Goal: Information Seeking & Learning: Learn about a topic

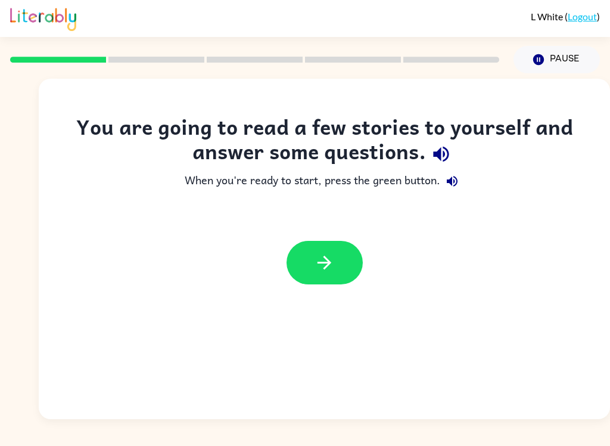
click at [439, 155] on icon "button" at bounding box center [440, 154] width 15 height 15
click at [450, 185] on icon "button" at bounding box center [452, 181] width 14 height 14
click at [334, 263] on icon "button" at bounding box center [324, 262] width 21 height 21
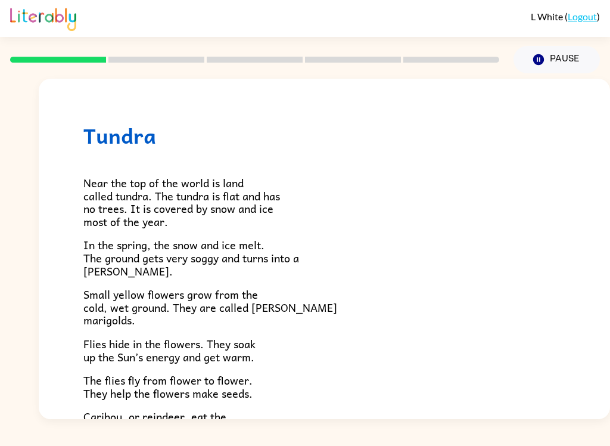
click at [402, 413] on p "Caribou, or reindeer, eat the flowers. Mother flies lay their eggs inside carib…" at bounding box center [324, 435] width 482 height 51
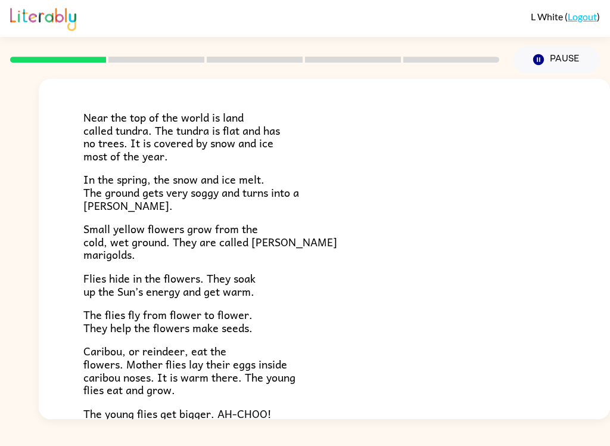
scroll to position [69, 0]
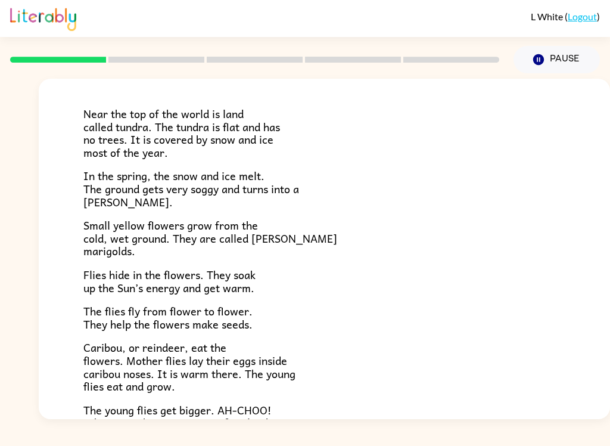
click at [156, 386] on span "Caribou, or reindeer, eat the flowers. Mother flies lay their eggs inside carib…" at bounding box center [189, 366] width 212 height 56
click at [403, 440] on div "L White ( Logout ) Pause Pause Tundra Near the top of the world is land called …" at bounding box center [305, 223] width 610 height 446
click at [178, 384] on p "Caribou, or reindeer, eat the flowers. Mother flies lay their eggs inside carib…" at bounding box center [324, 366] width 482 height 51
click at [161, 387] on span "Caribou, or reindeer, eat the flowers. Mother flies lay their eggs inside carib…" at bounding box center [189, 366] width 212 height 56
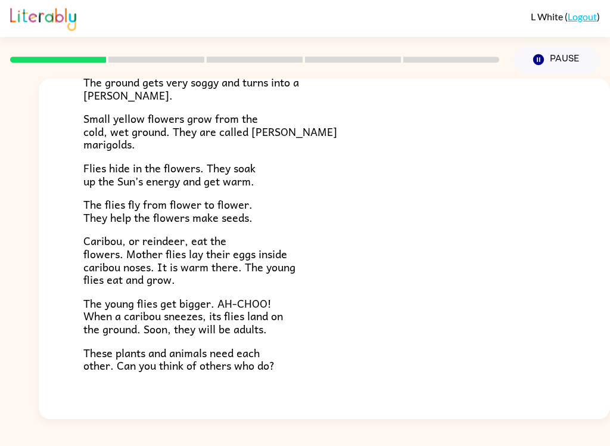
scroll to position [177, 0]
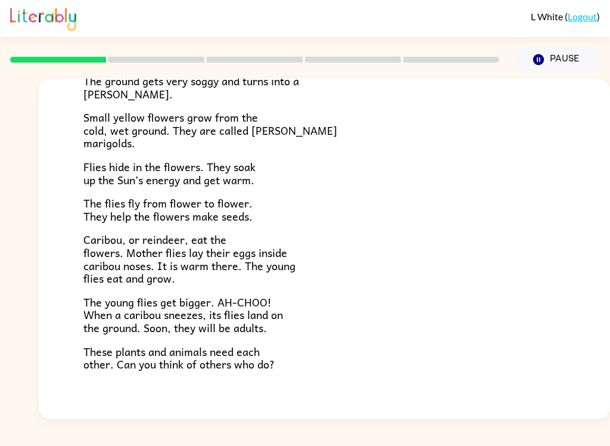
click at [451, 440] on div "L White ( Logout ) Pause Pause Tundra Near the top of the world is land called …" at bounding box center [305, 223] width 610 height 446
click at [473, 437] on div "L White ( Logout ) Pause Pause Tundra Near the top of the world is land called …" at bounding box center [305, 223] width 610 height 446
click at [231, 345] on span "These plants and animals need each other. Can you think of others who do?" at bounding box center [178, 357] width 191 height 30
click at [414, 434] on div "L White ( Logout ) Pause Pause Tundra Near the top of the world is land called …" at bounding box center [305, 223] width 610 height 446
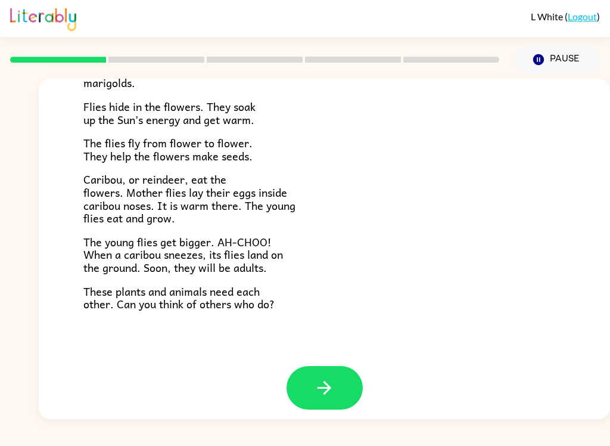
scroll to position [236, 0]
click at [335, 369] on button "button" at bounding box center [324, 387] width 76 height 43
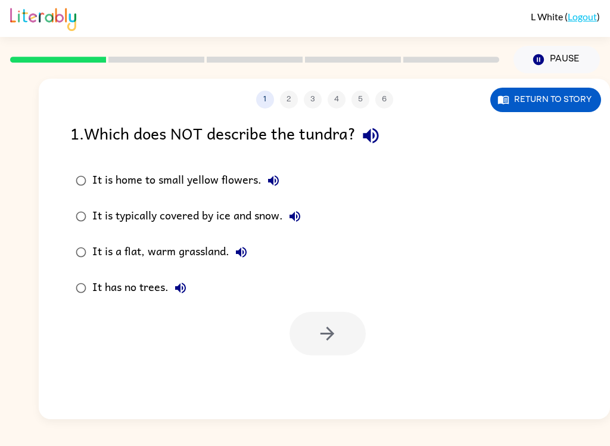
scroll to position [0, 0]
click at [376, 142] on icon "button" at bounding box center [370, 135] width 21 height 21
click at [266, 180] on icon "button" at bounding box center [273, 180] width 14 height 14
click at [296, 216] on icon "button" at bounding box center [295, 216] width 14 height 14
click at [247, 242] on button "It is a flat, warm grassland." at bounding box center [241, 252] width 24 height 24
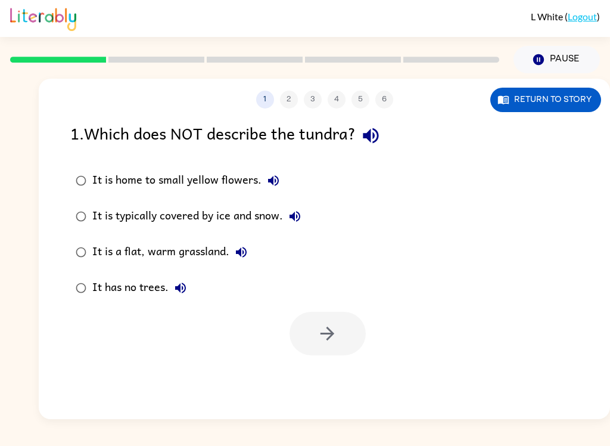
click at [177, 290] on icon "button" at bounding box center [180, 287] width 11 height 11
click at [270, 188] on icon "button" at bounding box center [273, 180] width 14 height 14
click at [280, 172] on button "It is home to small yellow flowers." at bounding box center [273, 181] width 24 height 24
click at [266, 182] on icon "button" at bounding box center [273, 180] width 14 height 14
click at [272, 174] on icon "button" at bounding box center [273, 180] width 14 height 14
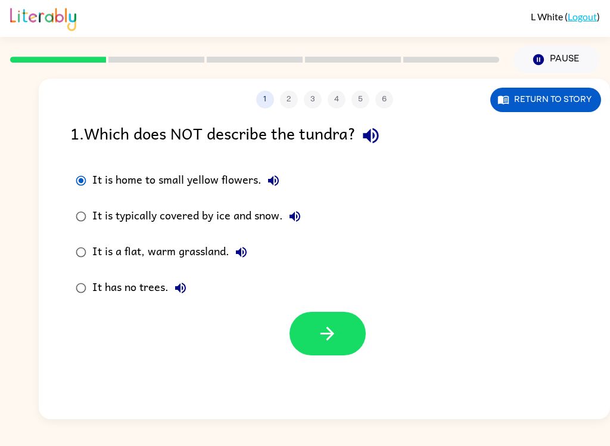
click at [329, 329] on icon "button" at bounding box center [327, 333] width 14 height 14
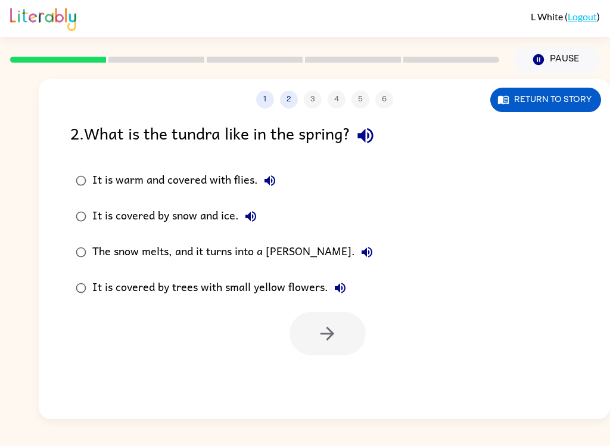
click at [370, 138] on icon "button" at bounding box center [364, 135] width 15 height 15
click at [263, 172] on button "It is warm and covered with flies." at bounding box center [270, 181] width 24 height 24
click at [248, 214] on icon "button" at bounding box center [251, 216] width 14 height 14
click at [362, 248] on icon "button" at bounding box center [367, 252] width 11 height 11
click at [340, 282] on icon "button" at bounding box center [340, 288] width 14 height 14
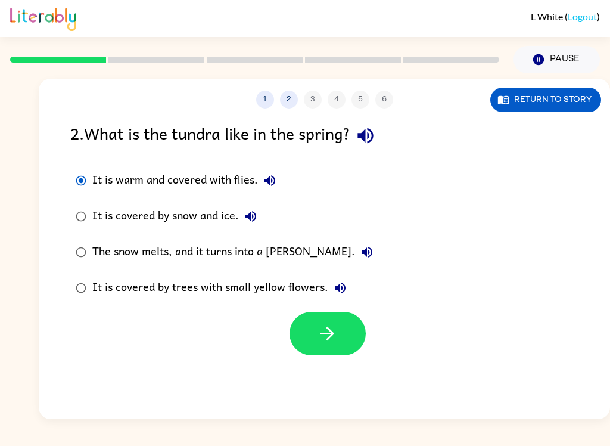
click at [270, 190] on button "It is warm and covered with flies." at bounding box center [270, 181] width 24 height 24
click at [296, 320] on button "button" at bounding box center [327, 333] width 76 height 43
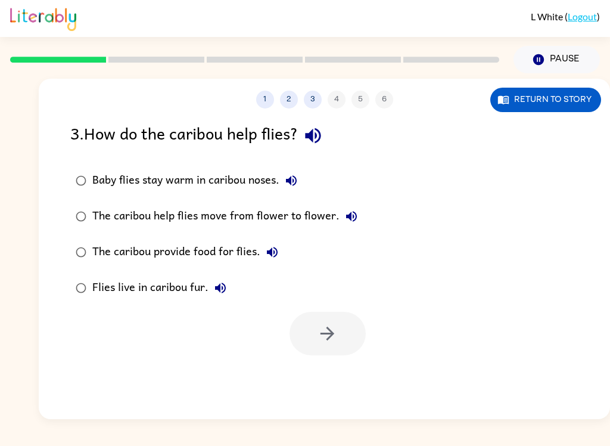
click at [309, 141] on icon "button" at bounding box center [313, 135] width 21 height 21
click at [293, 175] on icon "button" at bounding box center [291, 180] width 14 height 14
click at [352, 210] on icon "button" at bounding box center [351, 216] width 14 height 14
click at [275, 250] on icon "button" at bounding box center [272, 252] width 11 height 11
click at [222, 289] on icon "button" at bounding box center [220, 287] width 11 height 11
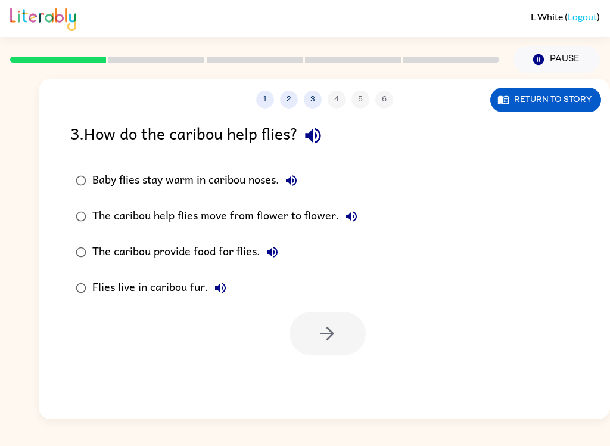
click at [353, 215] on icon "button" at bounding box center [351, 216] width 11 height 11
click at [356, 208] on button "The caribou help flies move from flower to flower." at bounding box center [352, 216] width 24 height 24
click at [353, 217] on icon "button" at bounding box center [351, 216] width 14 height 14
click at [353, 207] on button "The caribou help flies move from flower to flower." at bounding box center [352, 216] width 24 height 24
click at [349, 211] on icon "button" at bounding box center [351, 216] width 14 height 14
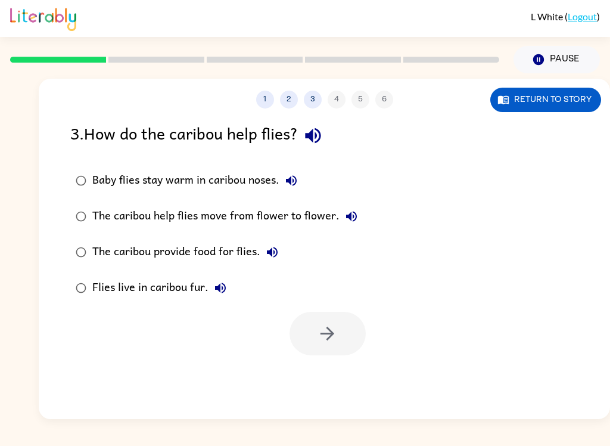
click at [344, 220] on icon "button" at bounding box center [351, 216] width 14 height 14
click at [350, 210] on icon "button" at bounding box center [351, 216] width 14 height 14
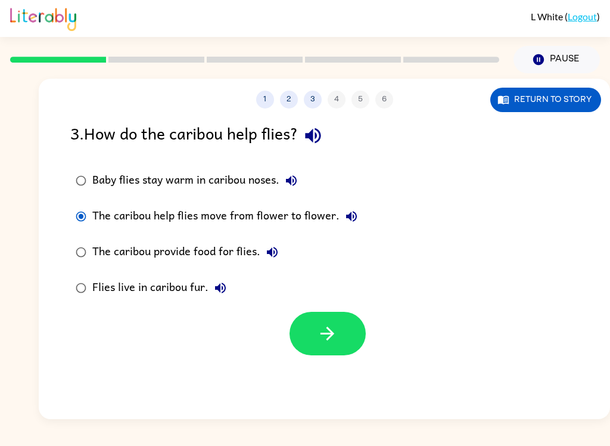
click at [331, 330] on icon "button" at bounding box center [327, 333] width 14 height 14
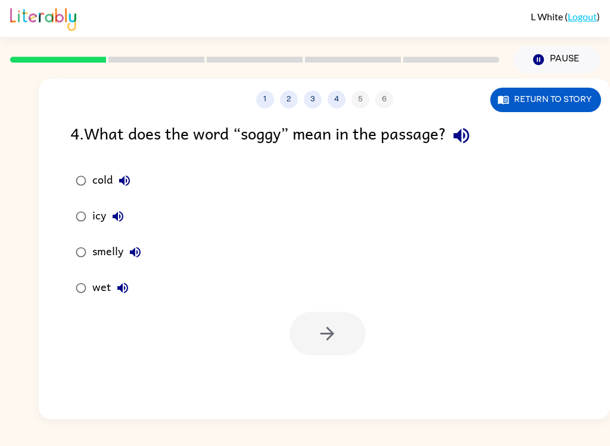
click at [469, 135] on icon "button" at bounding box center [460, 135] width 15 height 15
click at [123, 179] on icon "button" at bounding box center [124, 180] width 11 height 11
click at [119, 222] on icon "button" at bounding box center [118, 216] width 14 height 14
click at [139, 254] on icon "button" at bounding box center [135, 252] width 14 height 14
click at [124, 292] on icon "button" at bounding box center [122, 287] width 11 height 11
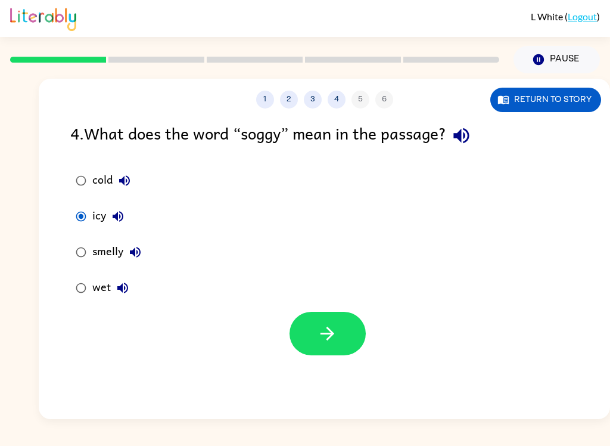
click at [114, 217] on icon "button" at bounding box center [118, 216] width 11 height 11
click at [308, 323] on button "button" at bounding box center [327, 333] width 76 height 43
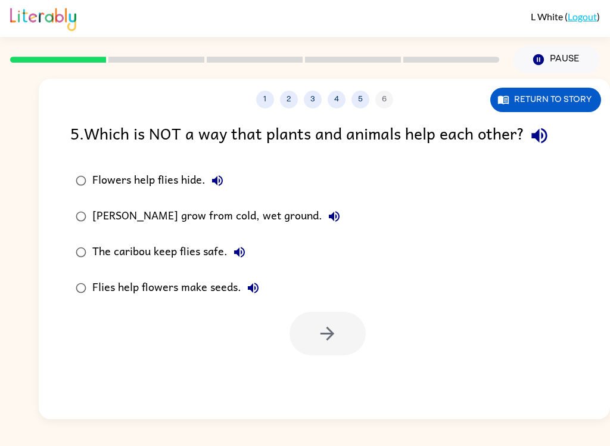
click at [537, 139] on icon "button" at bounding box center [539, 135] width 21 height 21
click at [220, 178] on icon "button" at bounding box center [217, 180] width 11 height 11
click at [329, 217] on icon "button" at bounding box center [334, 216] width 11 height 11
click at [239, 250] on icon "button" at bounding box center [239, 252] width 14 height 14
click at [256, 290] on icon "button" at bounding box center [253, 288] width 14 height 14
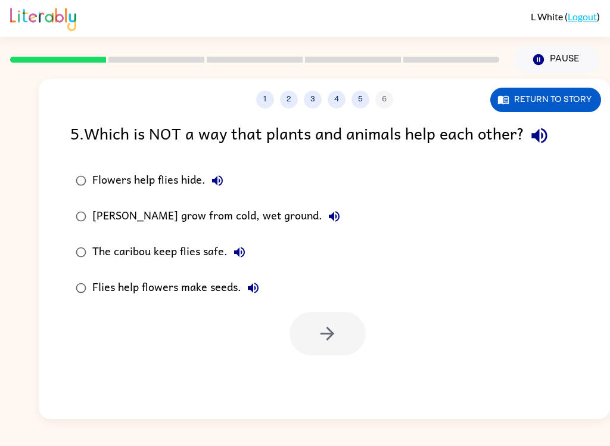
click at [541, 126] on icon "button" at bounding box center [539, 135] width 21 height 21
click at [330, 211] on icon "button" at bounding box center [334, 216] width 14 height 14
click at [333, 215] on icon "button" at bounding box center [334, 216] width 14 height 14
click at [216, 169] on button "Flowers help flies hide." at bounding box center [217, 181] width 24 height 24
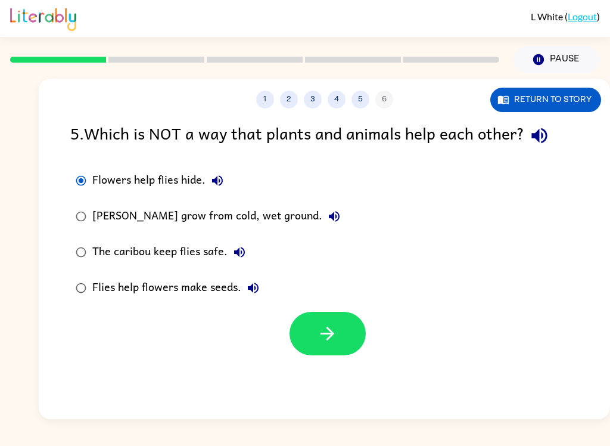
click at [345, 320] on button "button" at bounding box center [327, 333] width 76 height 43
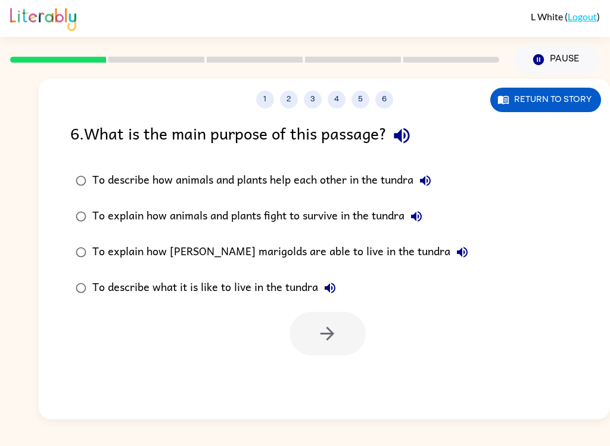
click at [409, 130] on icon "button" at bounding box center [401, 135] width 15 height 15
click at [431, 183] on icon "button" at bounding box center [425, 180] width 11 height 11
click at [422, 214] on icon "button" at bounding box center [416, 216] width 11 height 11
click at [421, 180] on icon "button" at bounding box center [425, 180] width 14 height 14
click at [431, 182] on icon "button" at bounding box center [425, 180] width 11 height 11
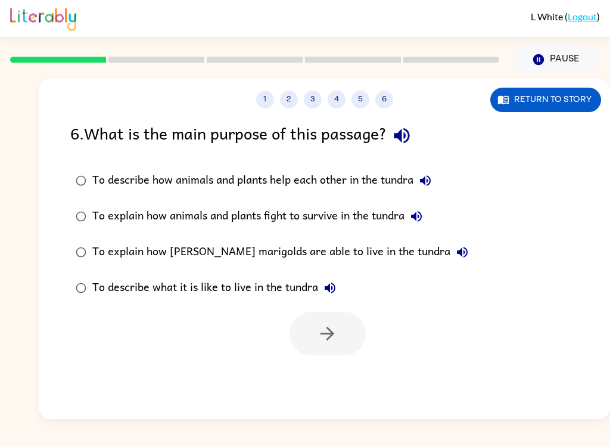
click at [421, 222] on icon "button" at bounding box center [416, 216] width 11 height 11
click at [455, 253] on icon "button" at bounding box center [462, 252] width 14 height 14
click at [333, 289] on icon "button" at bounding box center [330, 287] width 11 height 11
click at [432, 175] on icon "button" at bounding box center [425, 180] width 14 height 14
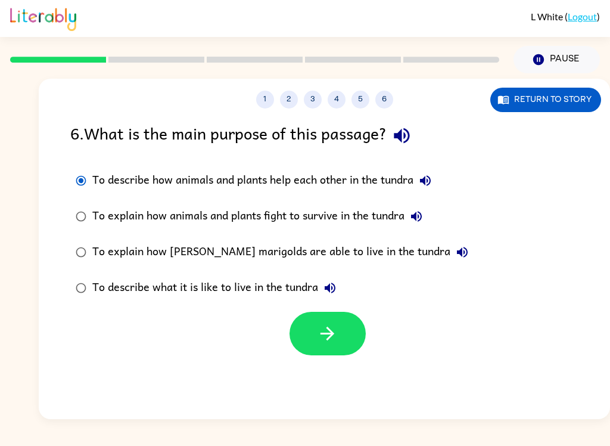
click at [333, 335] on icon "button" at bounding box center [327, 333] width 14 height 14
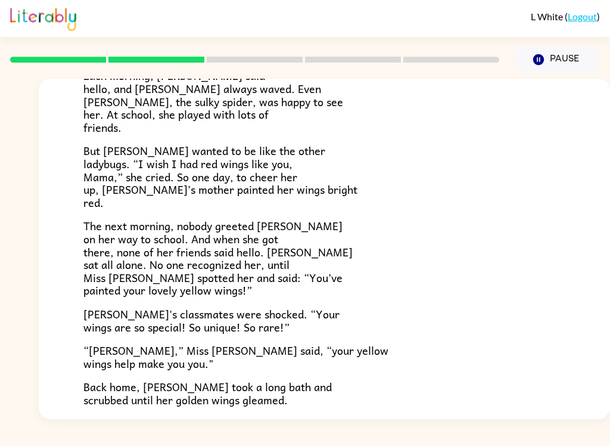
scroll to position [180, 0]
click at [149, 431] on div "L White ( Logout ) Pause Pause Lily Ladybug [PERSON_NAME] the ladybug was a spe…" at bounding box center [305, 223] width 610 height 446
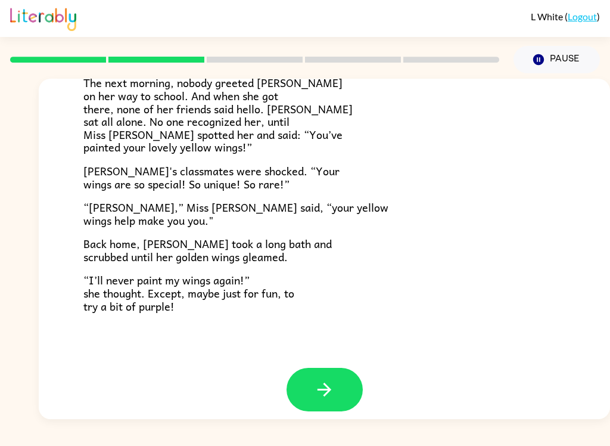
scroll to position [322, 0]
click at [323, 368] on button "button" at bounding box center [324, 389] width 76 height 43
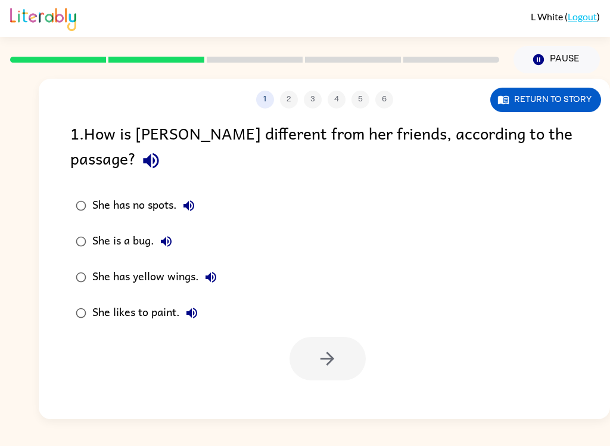
scroll to position [0, 0]
click at [161, 150] on icon "button" at bounding box center [151, 160] width 21 height 21
click at [190, 194] on button "She has no spots." at bounding box center [189, 206] width 24 height 24
click at [161, 150] on icon "button" at bounding box center [151, 160] width 21 height 21
click at [166, 145] on button "button" at bounding box center [151, 160] width 30 height 30
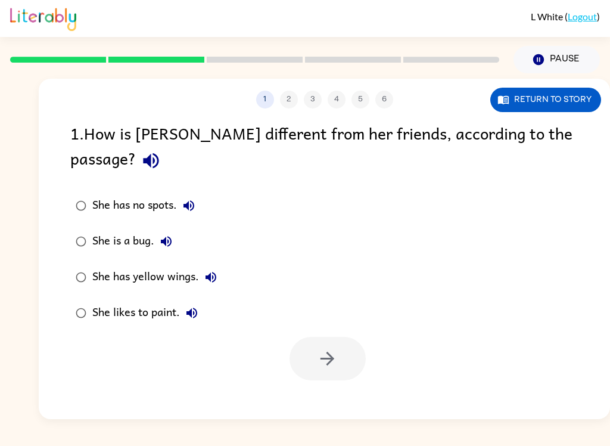
click at [196, 198] on icon "button" at bounding box center [189, 205] width 14 height 14
click at [161, 236] on icon "button" at bounding box center [166, 241] width 11 height 11
click at [217, 270] on icon "button" at bounding box center [211, 277] width 14 height 14
click at [198, 306] on icon "button" at bounding box center [192, 313] width 14 height 14
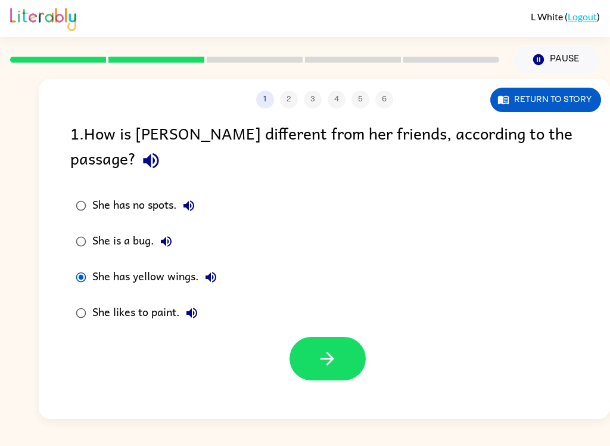
click at [333, 346] on button "button" at bounding box center [327, 358] width 76 height 43
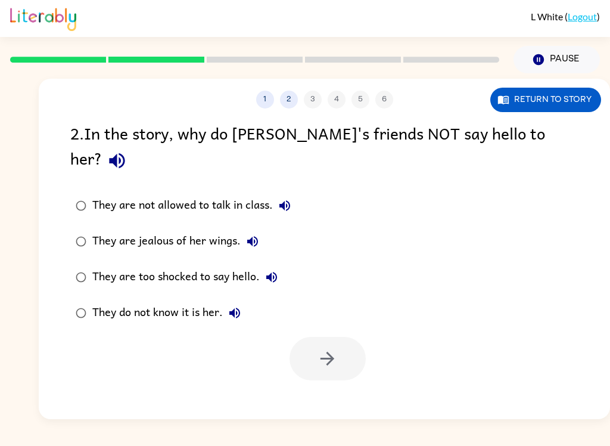
click at [127, 150] on icon "button" at bounding box center [117, 160] width 21 height 21
click at [290, 194] on button "They are not allowed to talk in class." at bounding box center [285, 206] width 24 height 24
click at [258, 234] on icon "button" at bounding box center [252, 241] width 14 height 14
click at [278, 265] on button "They are too shocked to say hello." at bounding box center [272, 277] width 24 height 24
click at [239, 307] on icon "button" at bounding box center [234, 312] width 11 height 11
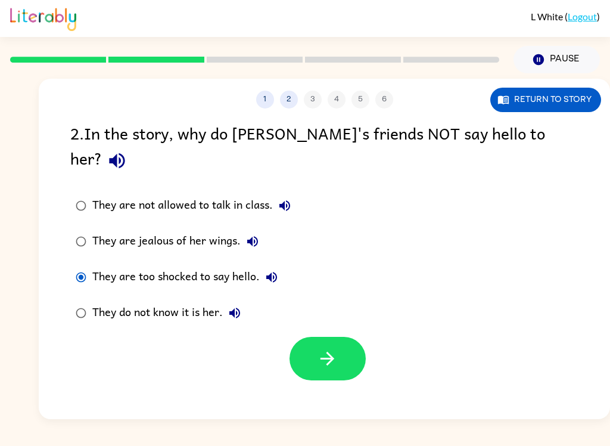
click at [305, 339] on button "button" at bounding box center [327, 358] width 76 height 43
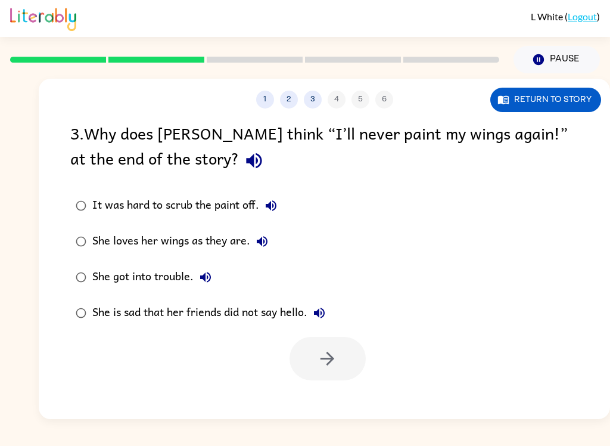
click at [244, 166] on icon "button" at bounding box center [254, 160] width 21 height 21
click at [275, 204] on icon "button" at bounding box center [271, 205] width 11 height 11
click at [269, 237] on icon "button" at bounding box center [262, 241] width 14 height 14
click at [210, 271] on icon "button" at bounding box center [205, 277] width 14 height 14
click at [326, 309] on icon "button" at bounding box center [319, 313] width 14 height 14
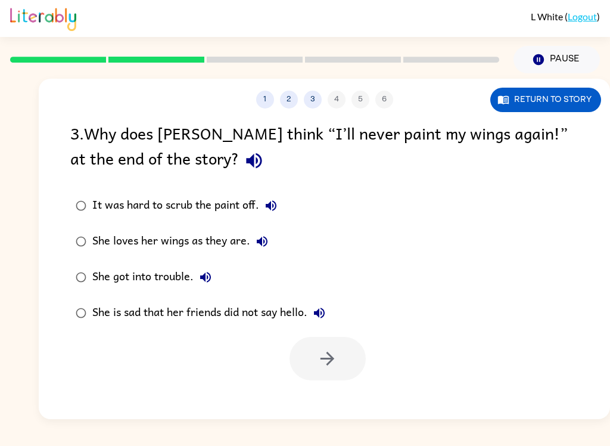
click at [261, 236] on icon "button" at bounding box center [262, 241] width 14 height 14
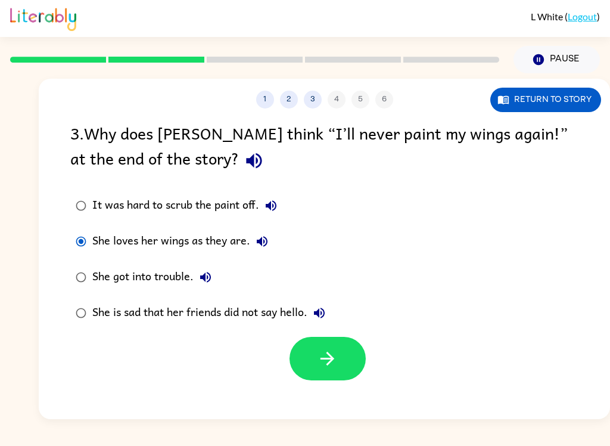
click at [325, 360] on icon "button" at bounding box center [327, 358] width 21 height 21
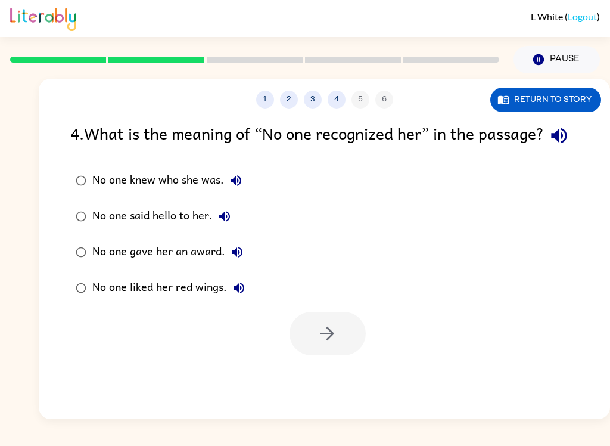
click at [551, 144] on icon "button" at bounding box center [558, 135] width 15 height 15
click at [233, 186] on icon "button" at bounding box center [236, 180] width 11 height 11
click at [240, 234] on label "No one said hello to her." at bounding box center [160, 216] width 193 height 36
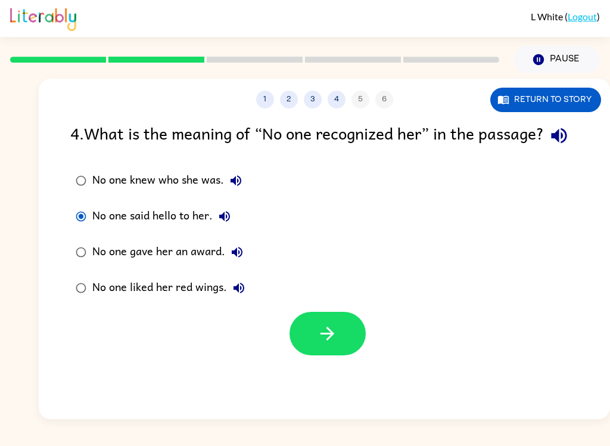
click at [222, 222] on icon "button" at bounding box center [224, 216] width 11 height 11
click at [245, 265] on label "No one gave her an award." at bounding box center [160, 252] width 193 height 36
click at [239, 259] on icon "button" at bounding box center [237, 252] width 14 height 14
click at [232, 264] on button "No one gave her an award." at bounding box center [237, 252] width 24 height 24
click at [234, 259] on icon "button" at bounding box center [237, 252] width 14 height 14
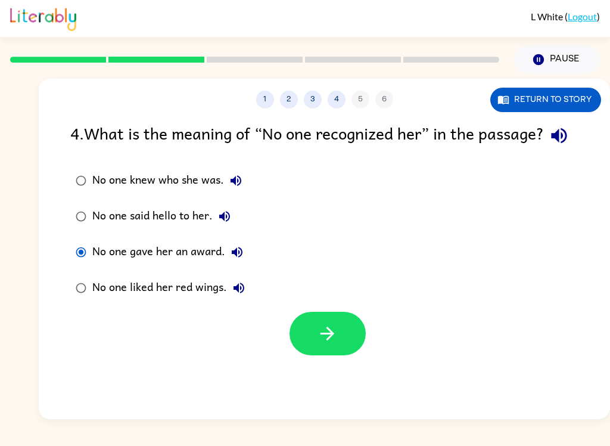
click at [241, 293] on icon "button" at bounding box center [238, 287] width 11 height 11
click at [235, 186] on icon "button" at bounding box center [236, 180] width 11 height 11
click at [228, 192] on button "No one knew who she was." at bounding box center [236, 181] width 24 height 24
click at [229, 188] on icon "button" at bounding box center [236, 180] width 14 height 14
click at [228, 223] on icon "button" at bounding box center [224, 216] width 14 height 14
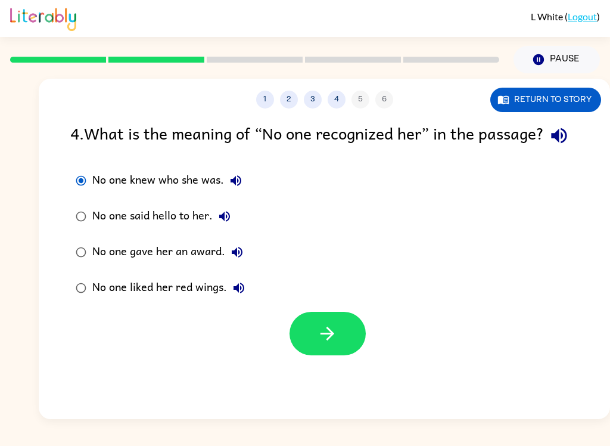
click at [338, 355] on button "button" at bounding box center [327, 333] width 76 height 43
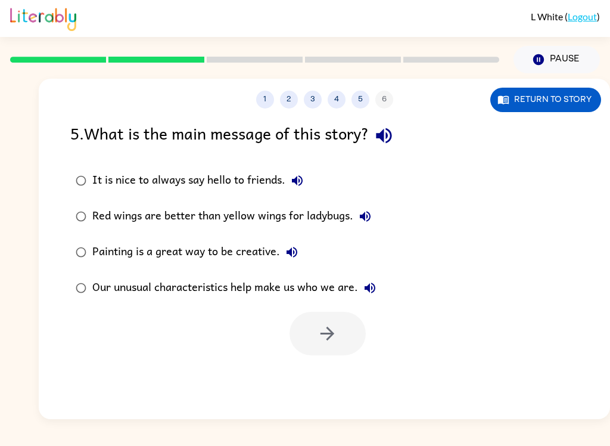
click at [388, 146] on icon "button" at bounding box center [383, 135] width 21 height 21
click at [300, 182] on icon "button" at bounding box center [297, 180] width 11 height 11
click at [365, 219] on icon "button" at bounding box center [365, 216] width 11 height 11
click at [291, 254] on icon "button" at bounding box center [291, 252] width 11 height 11
click at [295, 238] on label "Painting is a great way to be creative." at bounding box center [226, 252] width 324 height 36
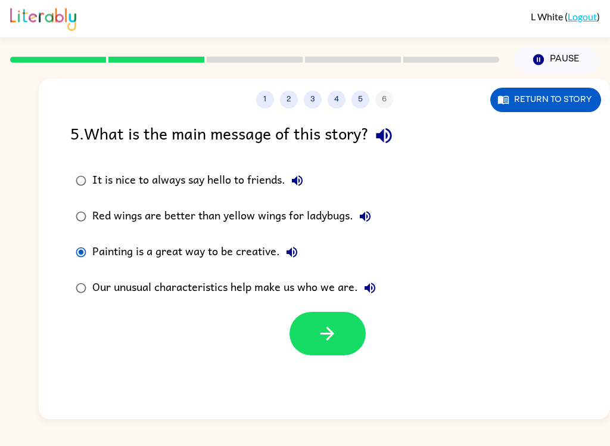
click at [370, 281] on icon "button" at bounding box center [370, 288] width 14 height 14
click at [394, 134] on icon "button" at bounding box center [383, 135] width 21 height 21
click at [320, 332] on icon "button" at bounding box center [327, 333] width 21 height 21
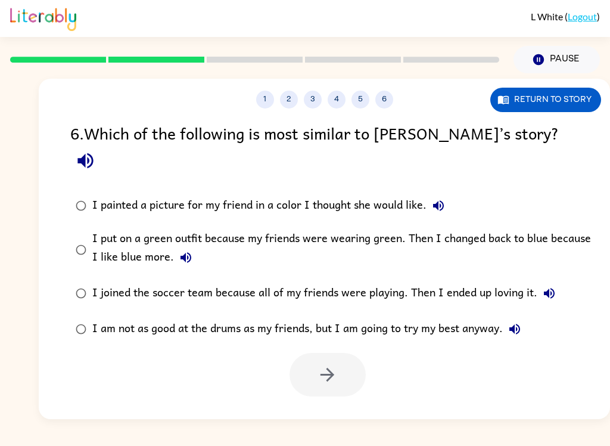
click at [96, 150] on icon "button" at bounding box center [85, 160] width 21 height 21
click at [438, 198] on icon "button" at bounding box center [438, 205] width 14 height 14
click at [186, 245] on button "I put on a green outfit because my friends were wearing green. Then I changed b…" at bounding box center [186, 257] width 24 height 24
click at [549, 288] on icon "button" at bounding box center [549, 293] width 11 height 11
click at [520, 322] on icon "button" at bounding box center [514, 329] width 14 height 14
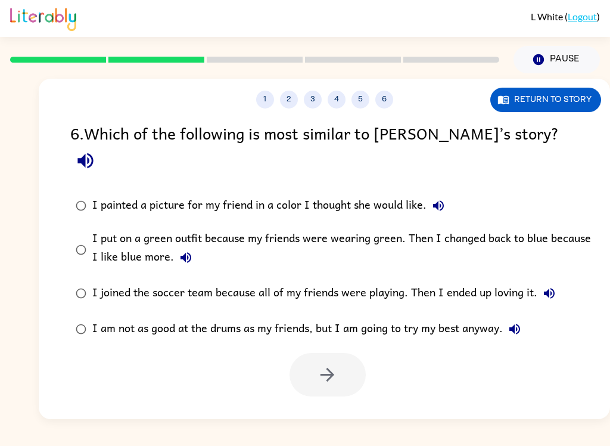
click at [439, 198] on icon "button" at bounding box center [438, 205] width 14 height 14
click at [342, 360] on button "button" at bounding box center [327, 374] width 76 height 43
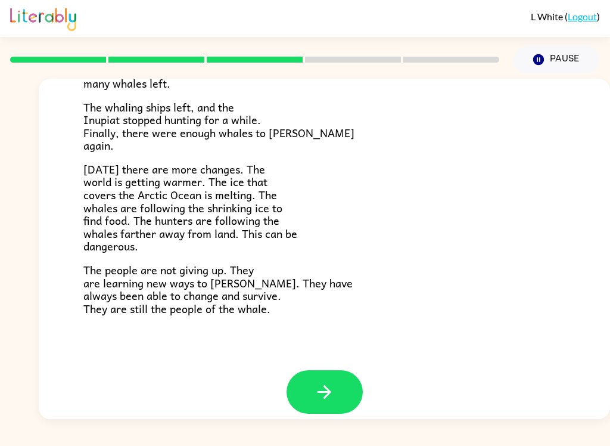
scroll to position [388, 0]
click at [340, 377] on button "button" at bounding box center [324, 391] width 76 height 43
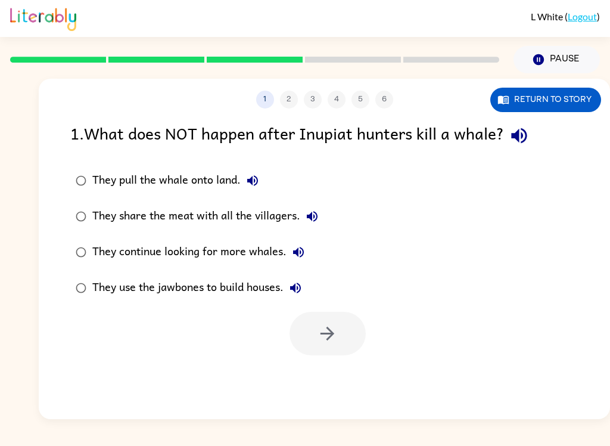
click at [517, 125] on button "button" at bounding box center [519, 135] width 30 height 30
click at [247, 180] on icon "button" at bounding box center [252, 180] width 14 height 14
click at [304, 217] on button "They share the meat with all the villagers." at bounding box center [312, 216] width 24 height 24
click at [297, 256] on icon "button" at bounding box center [298, 252] width 11 height 11
click at [298, 282] on icon "button" at bounding box center [295, 288] width 14 height 14
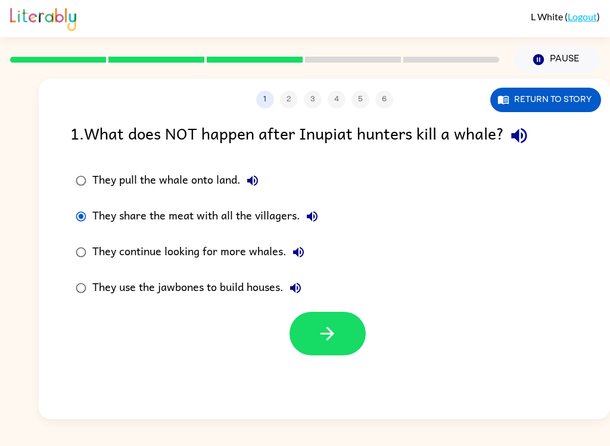
click at [329, 329] on icon "button" at bounding box center [327, 333] width 14 height 14
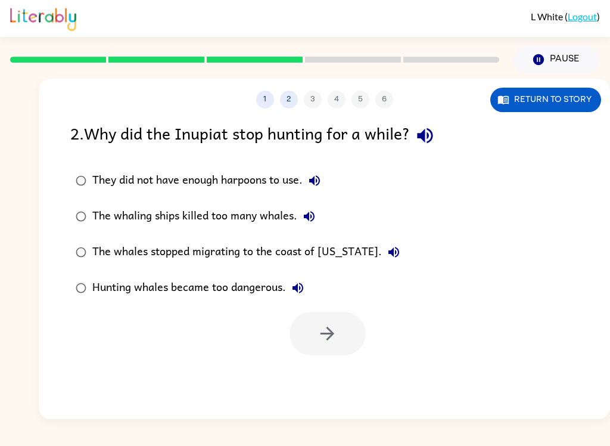
click at [435, 129] on icon "button" at bounding box center [425, 135] width 21 height 21
click at [322, 186] on icon "button" at bounding box center [314, 180] width 14 height 14
click at [306, 216] on icon "button" at bounding box center [309, 216] width 11 height 11
click at [388, 248] on icon "button" at bounding box center [393, 252] width 11 height 11
click at [301, 286] on icon "button" at bounding box center [298, 288] width 14 height 14
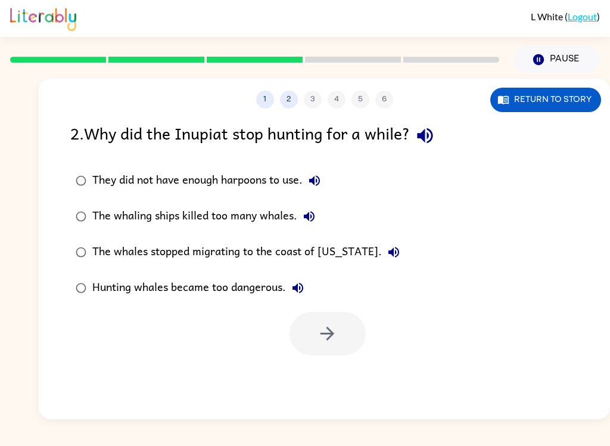
click at [301, 286] on icon "button" at bounding box center [298, 288] width 14 height 14
click at [296, 294] on icon "button" at bounding box center [298, 288] width 14 height 14
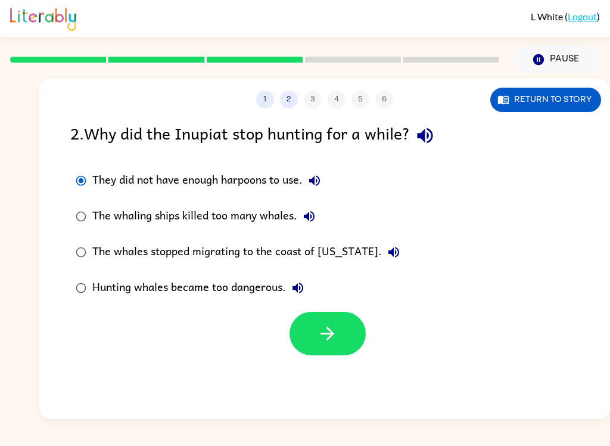
click at [340, 338] on button "button" at bounding box center [327, 333] width 76 height 43
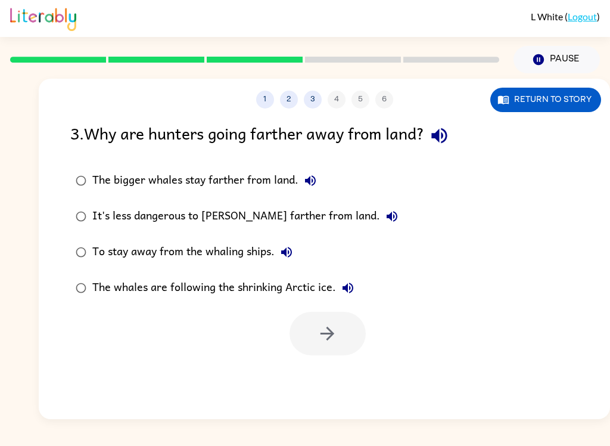
click at [441, 144] on icon "button" at bounding box center [439, 135] width 21 height 21
click at [311, 188] on icon "button" at bounding box center [310, 180] width 14 height 14
click at [385, 214] on icon "button" at bounding box center [392, 216] width 14 height 14
click at [285, 245] on icon "button" at bounding box center [286, 252] width 14 height 14
click at [350, 281] on icon "button" at bounding box center [348, 288] width 14 height 14
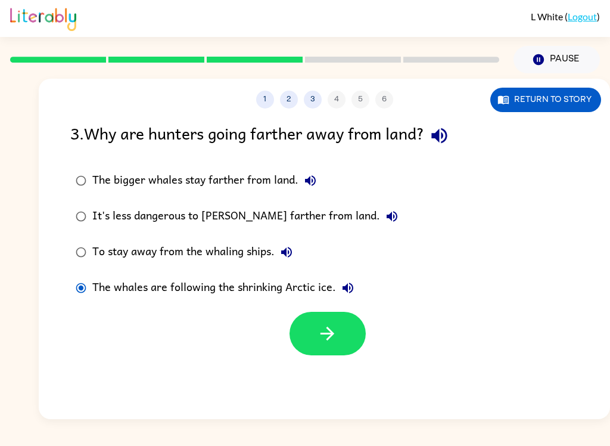
click at [329, 323] on button "button" at bounding box center [327, 333] width 76 height 43
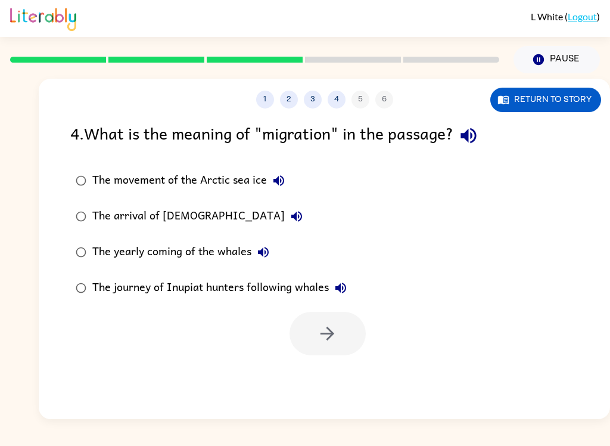
click at [465, 142] on icon "button" at bounding box center [468, 135] width 21 height 21
click at [276, 179] on icon "button" at bounding box center [278, 180] width 11 height 11
click at [470, 133] on icon "button" at bounding box center [467, 135] width 15 height 15
click at [275, 175] on icon "button" at bounding box center [279, 180] width 14 height 14
click at [289, 214] on icon "button" at bounding box center [296, 216] width 14 height 14
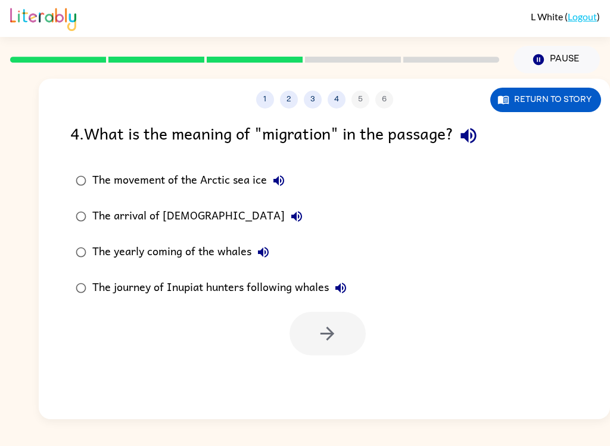
click at [264, 252] on icon "button" at bounding box center [263, 252] width 14 height 14
click at [348, 288] on icon "button" at bounding box center [341, 288] width 14 height 14
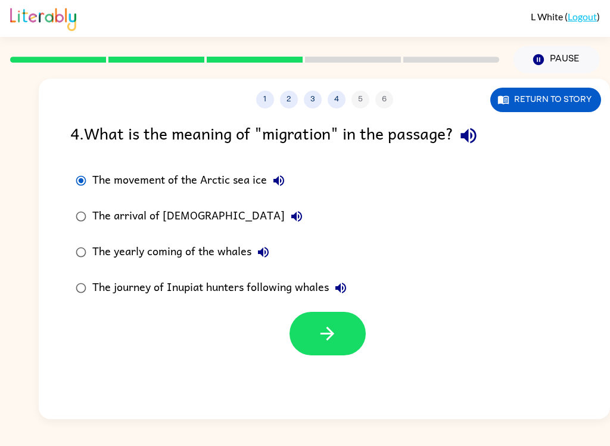
click at [333, 338] on icon "button" at bounding box center [327, 333] width 21 height 21
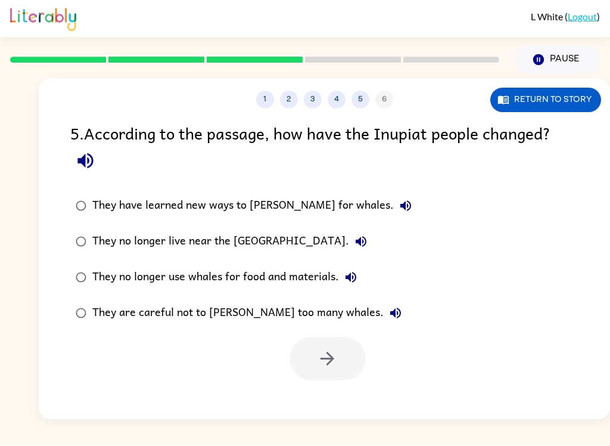
click at [73, 161] on button "button" at bounding box center [85, 160] width 30 height 30
click at [400, 211] on icon "button" at bounding box center [405, 205] width 11 height 11
click at [354, 242] on icon "button" at bounding box center [361, 241] width 14 height 14
click at [340, 279] on button "They no longer use whales for food and materials." at bounding box center [351, 277] width 24 height 24
click at [388, 312] on icon "button" at bounding box center [395, 313] width 14 height 14
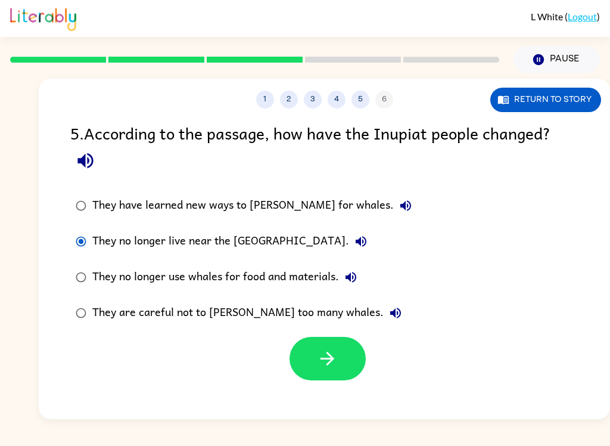
click at [328, 369] on icon "button" at bounding box center [327, 358] width 21 height 21
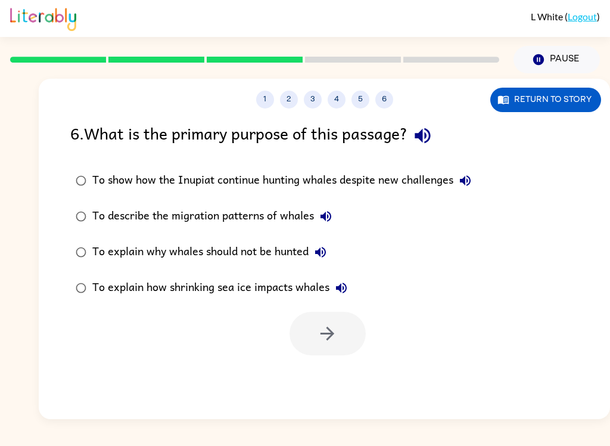
click at [415, 138] on button "button" at bounding box center [422, 135] width 30 height 30
click at [471, 178] on icon "button" at bounding box center [465, 180] width 14 height 14
click at [342, 196] on label "To show how the Inupiat continue hunting whales despite new challenges" at bounding box center [273, 181] width 419 height 36
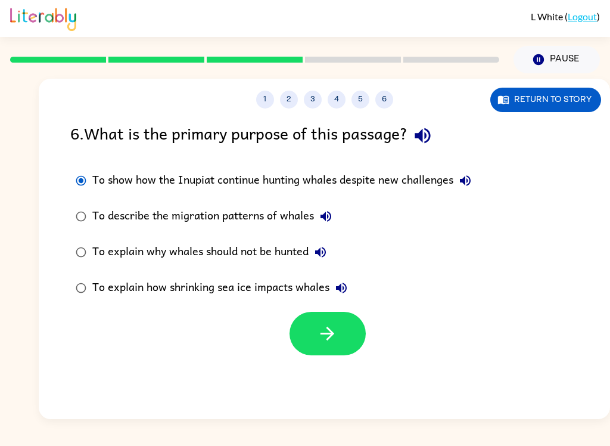
click at [320, 223] on icon "button" at bounding box center [326, 216] width 14 height 14
click at [325, 256] on icon "button" at bounding box center [320, 252] width 11 height 11
click at [423, 144] on icon "button" at bounding box center [422, 135] width 21 height 21
click at [341, 281] on icon "button" at bounding box center [341, 288] width 14 height 14
click at [326, 256] on icon "button" at bounding box center [320, 252] width 11 height 11
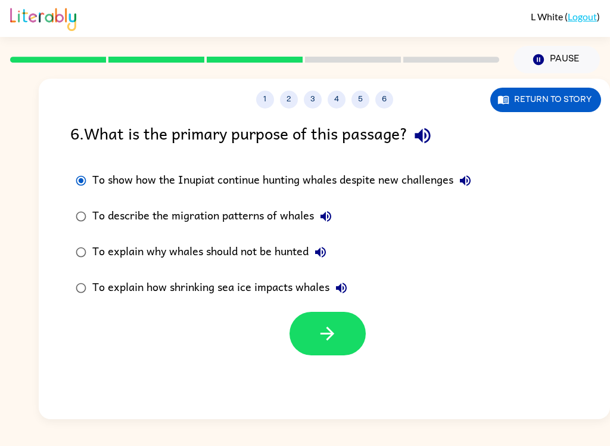
click at [322, 206] on button "To describe the migration patterns of whales" at bounding box center [326, 216] width 24 height 24
click at [474, 173] on button "To show how the Inupiat continue hunting whales despite new challenges" at bounding box center [465, 181] width 24 height 24
click at [328, 247] on icon "button" at bounding box center [320, 252] width 14 height 14
click at [340, 323] on button "button" at bounding box center [327, 333] width 76 height 43
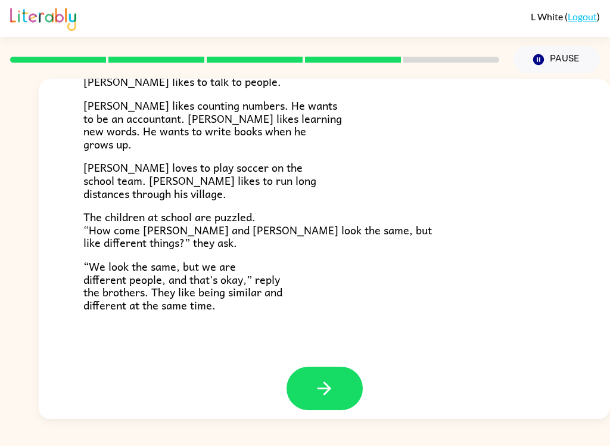
scroll to position [249, 0]
click at [333, 378] on icon "button" at bounding box center [324, 388] width 21 height 21
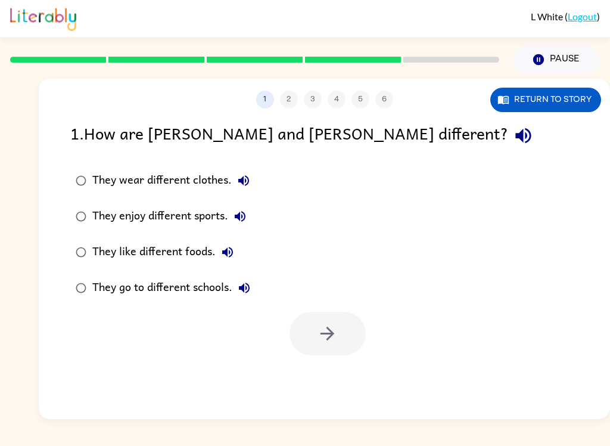
click at [513, 143] on icon "button" at bounding box center [523, 135] width 21 height 21
click at [250, 173] on button "They wear different clothes." at bounding box center [244, 181] width 24 height 24
click at [242, 220] on icon "button" at bounding box center [240, 216] width 14 height 14
click at [235, 254] on button "They like different foods." at bounding box center [228, 252] width 24 height 24
click at [254, 290] on button "They go to different schools." at bounding box center [244, 288] width 24 height 24
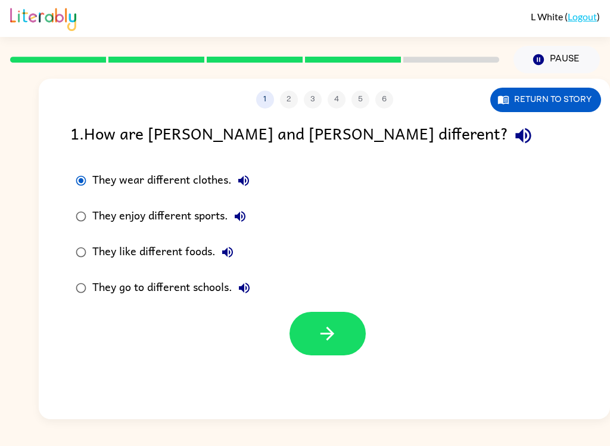
click at [321, 350] on button "button" at bounding box center [327, 333] width 76 height 43
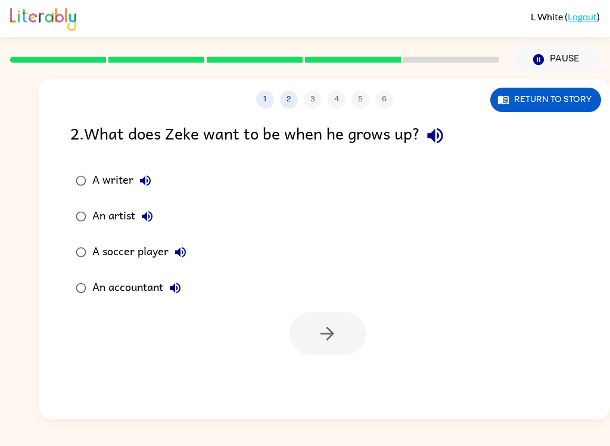
click at [434, 144] on icon "button" at bounding box center [435, 135] width 21 height 21
click at [151, 176] on icon "button" at bounding box center [145, 180] width 14 height 14
click at [142, 220] on icon "button" at bounding box center [147, 216] width 14 height 14
click at [189, 250] on button "A soccer player" at bounding box center [181, 252] width 24 height 24
click at [181, 297] on button "An accountant" at bounding box center [175, 288] width 24 height 24
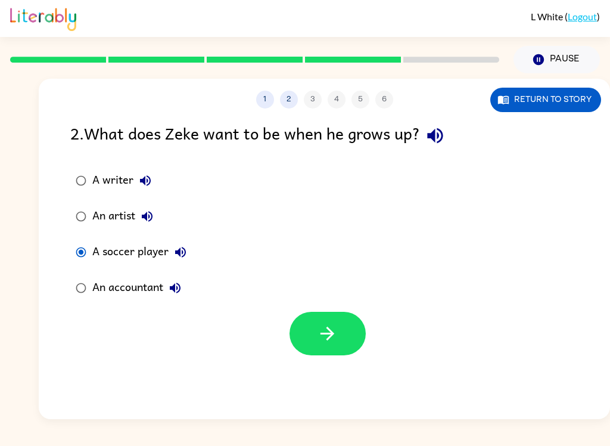
click at [318, 338] on icon "button" at bounding box center [327, 333] width 21 height 21
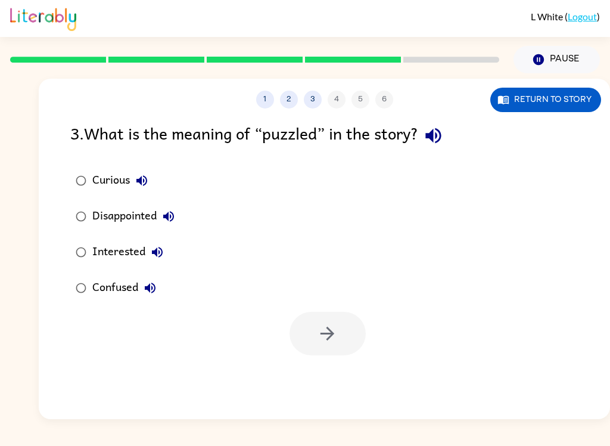
click at [443, 133] on icon "button" at bounding box center [433, 135] width 21 height 21
click at [441, 138] on icon "button" at bounding box center [432, 135] width 15 height 15
click at [142, 178] on icon "button" at bounding box center [141, 180] width 11 height 11
click at [177, 210] on button "Disappointed" at bounding box center [169, 216] width 24 height 24
click at [156, 253] on icon "button" at bounding box center [157, 252] width 11 height 11
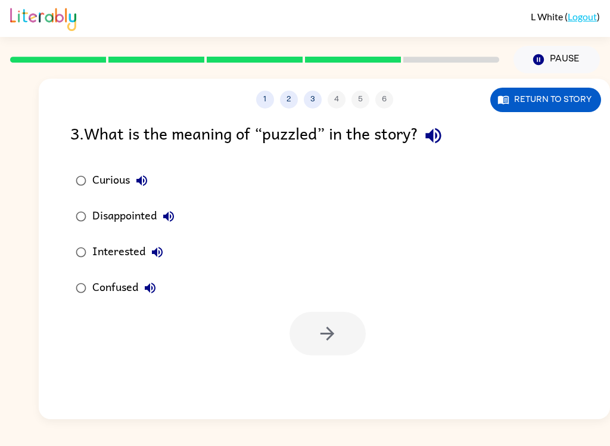
click at [152, 287] on icon "button" at bounding box center [150, 287] width 11 height 11
click at [174, 221] on icon "button" at bounding box center [168, 216] width 14 height 14
click at [133, 179] on button "Curious" at bounding box center [142, 181] width 24 height 24
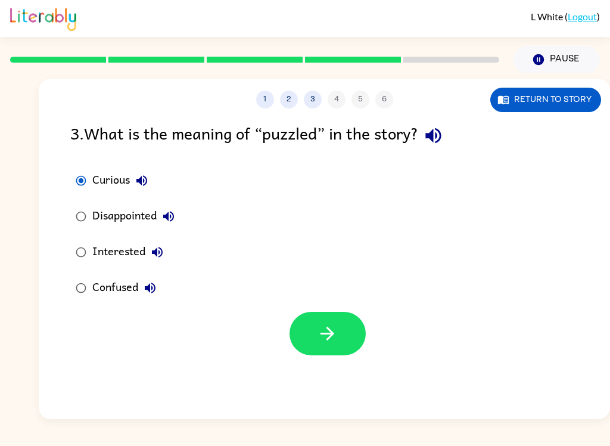
click at [314, 336] on button "button" at bounding box center [327, 333] width 76 height 43
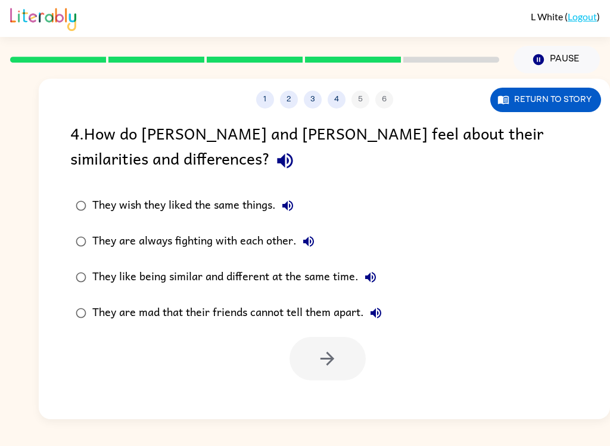
click at [275, 169] on icon "button" at bounding box center [285, 160] width 21 height 21
click at [283, 208] on icon "button" at bounding box center [288, 205] width 14 height 14
click at [313, 240] on icon "button" at bounding box center [308, 241] width 11 height 11
click at [375, 281] on icon "button" at bounding box center [370, 277] width 14 height 14
click at [386, 312] on button "They are mad that their friends cannot tell them apart." at bounding box center [376, 313] width 24 height 24
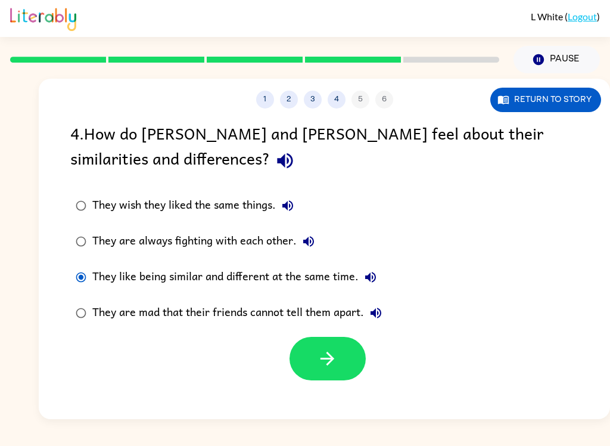
click at [338, 371] on button "button" at bounding box center [327, 358] width 76 height 43
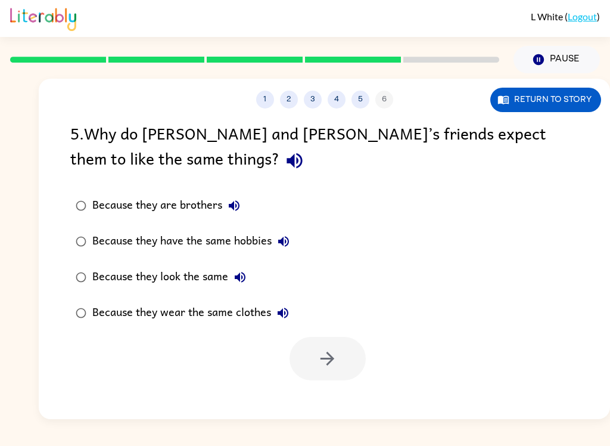
click at [114, 172] on div "5 . Why do [PERSON_NAME] and [PERSON_NAME]’s friends expect them to like the sa…" at bounding box center [324, 147] width 508 height 55
click at [284, 155] on icon "button" at bounding box center [294, 160] width 21 height 21
click at [232, 205] on icon "button" at bounding box center [234, 205] width 11 height 11
click at [292, 244] on button "Because they have the same hobbies" at bounding box center [284, 241] width 24 height 24
click at [236, 280] on icon "button" at bounding box center [240, 277] width 11 height 11
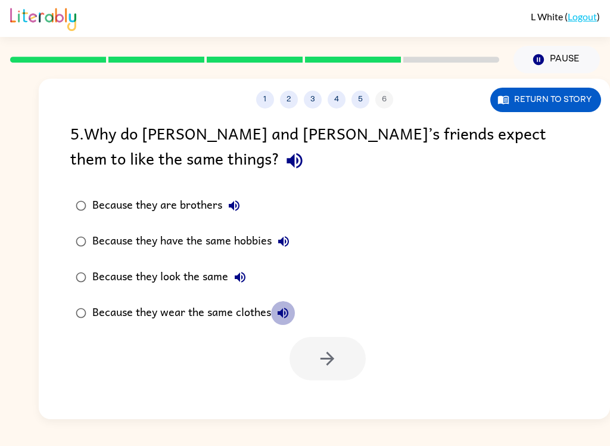
click at [289, 312] on icon "button" at bounding box center [283, 313] width 14 height 14
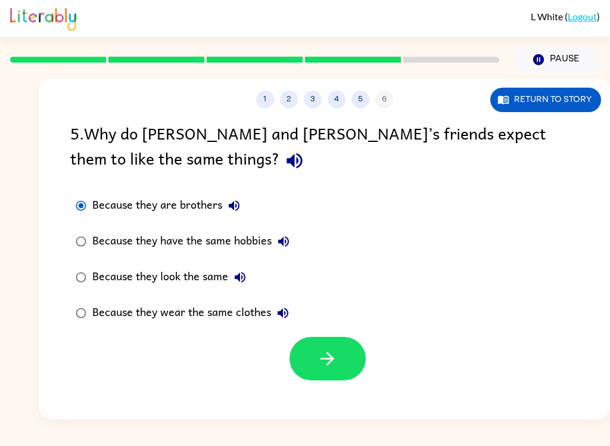
click at [326, 360] on icon "button" at bounding box center [327, 358] width 14 height 14
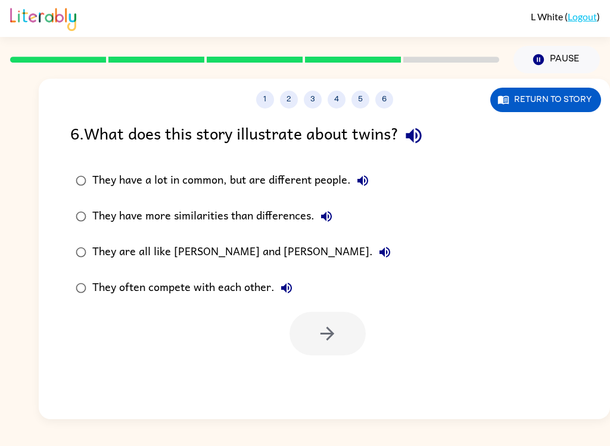
click at [414, 136] on icon "button" at bounding box center [413, 135] width 15 height 15
click at [366, 175] on icon "button" at bounding box center [363, 180] width 14 height 14
click at [310, 222] on div "They have more similarities than differences." at bounding box center [215, 216] width 246 height 24
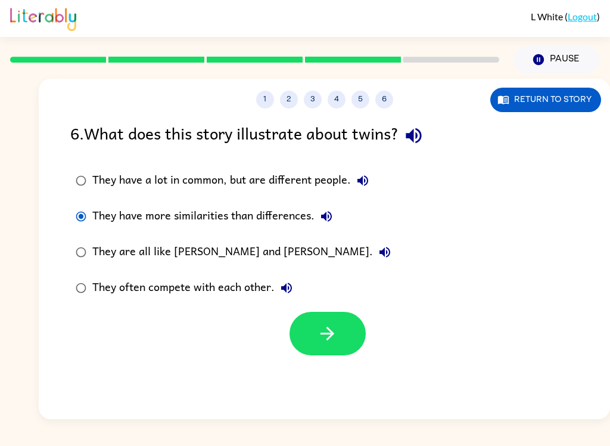
click at [317, 220] on button "They have more similarities than differences." at bounding box center [326, 216] width 24 height 24
click at [379, 251] on icon "button" at bounding box center [384, 252] width 11 height 11
click at [288, 287] on icon "button" at bounding box center [286, 287] width 11 height 11
click at [327, 336] on icon "button" at bounding box center [327, 333] width 21 height 21
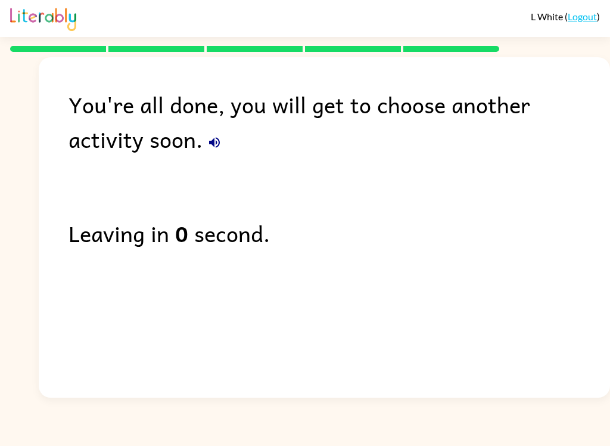
click at [219, 323] on div "You're all done, you will get to choose another activity soon. Leaving in 0 sec…" at bounding box center [324, 224] width 571 height 334
